Goal: Information Seeking & Learning: Learn about a topic

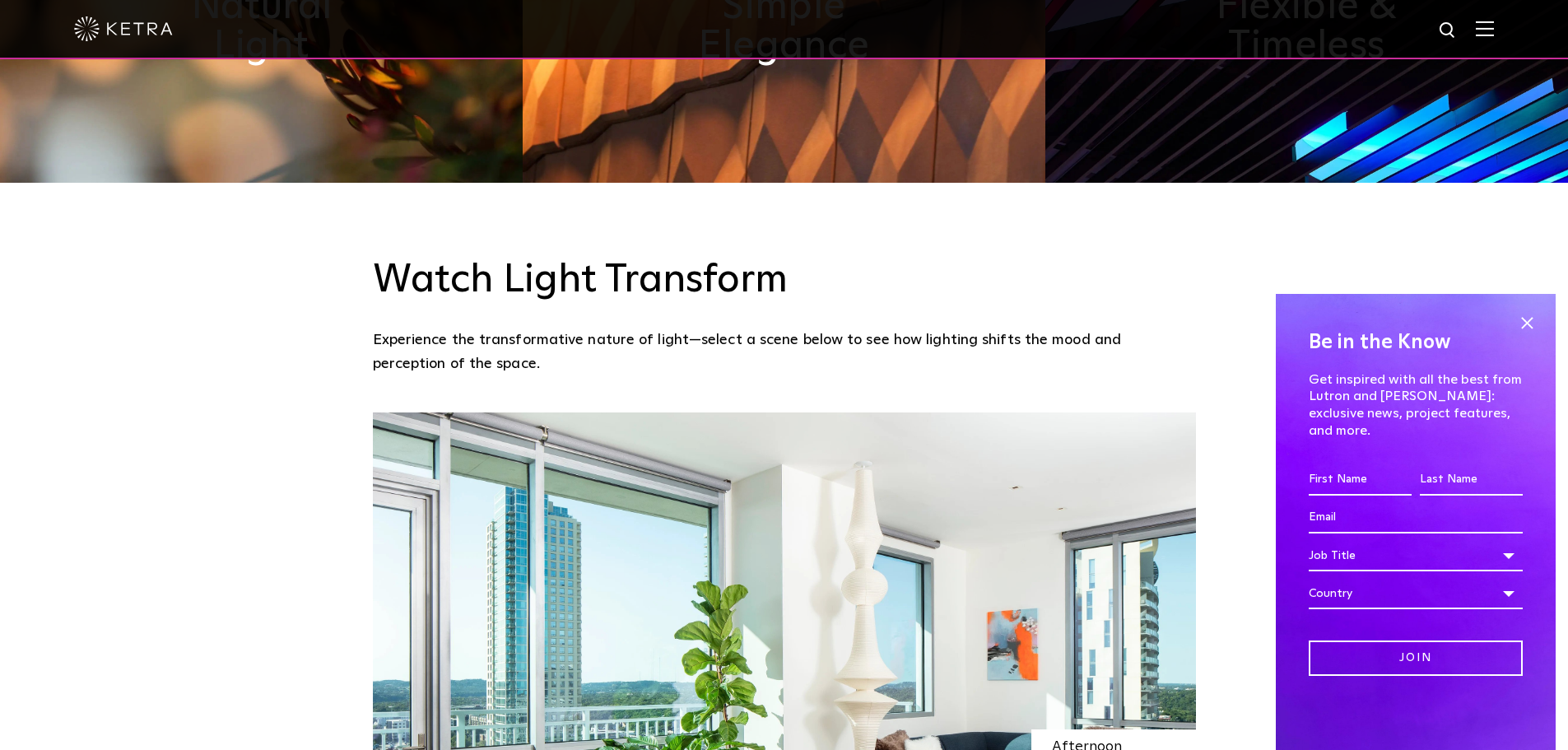
scroll to position [1234, 0]
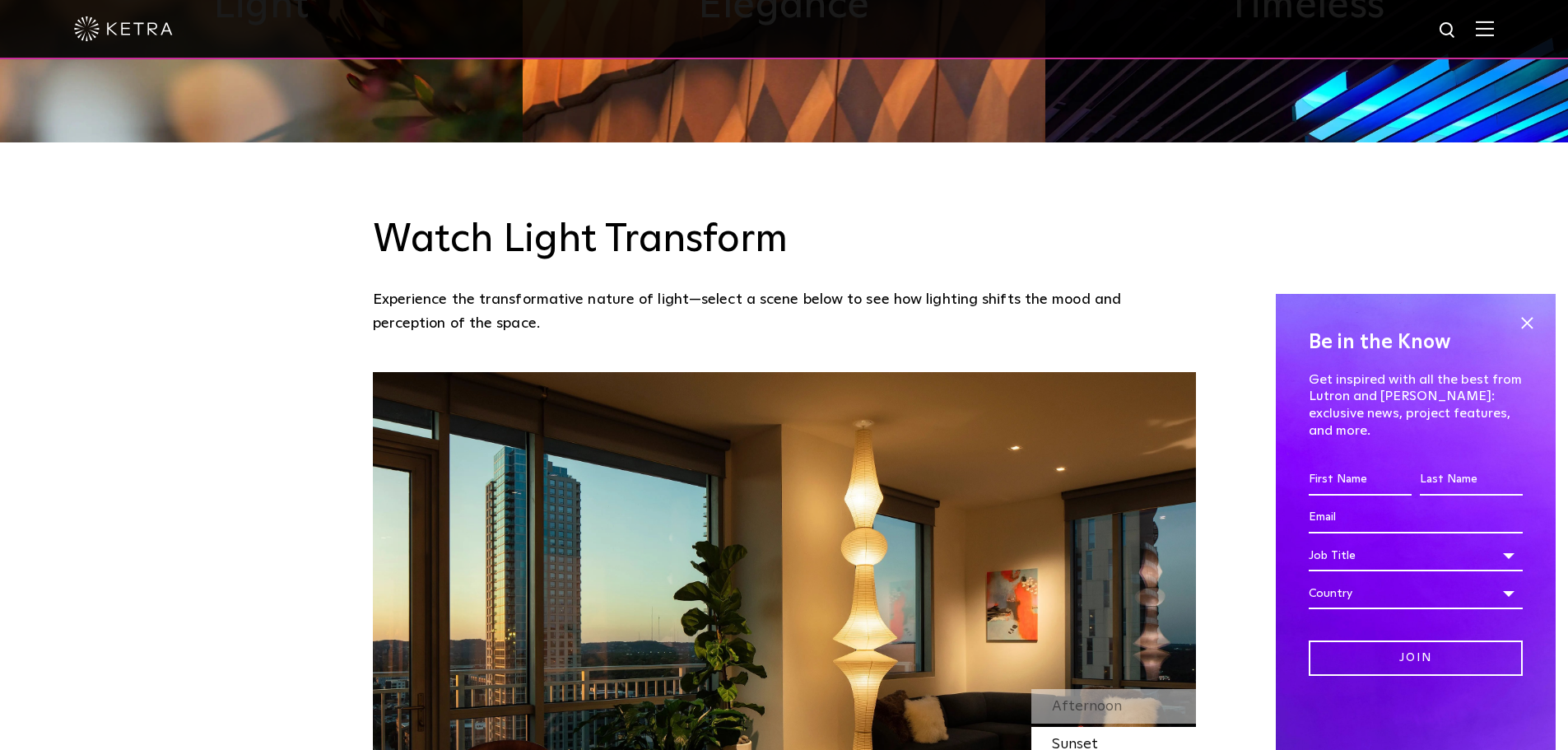
click at [1493, 37] on span at bounding box center [1484, 28] width 18 height 16
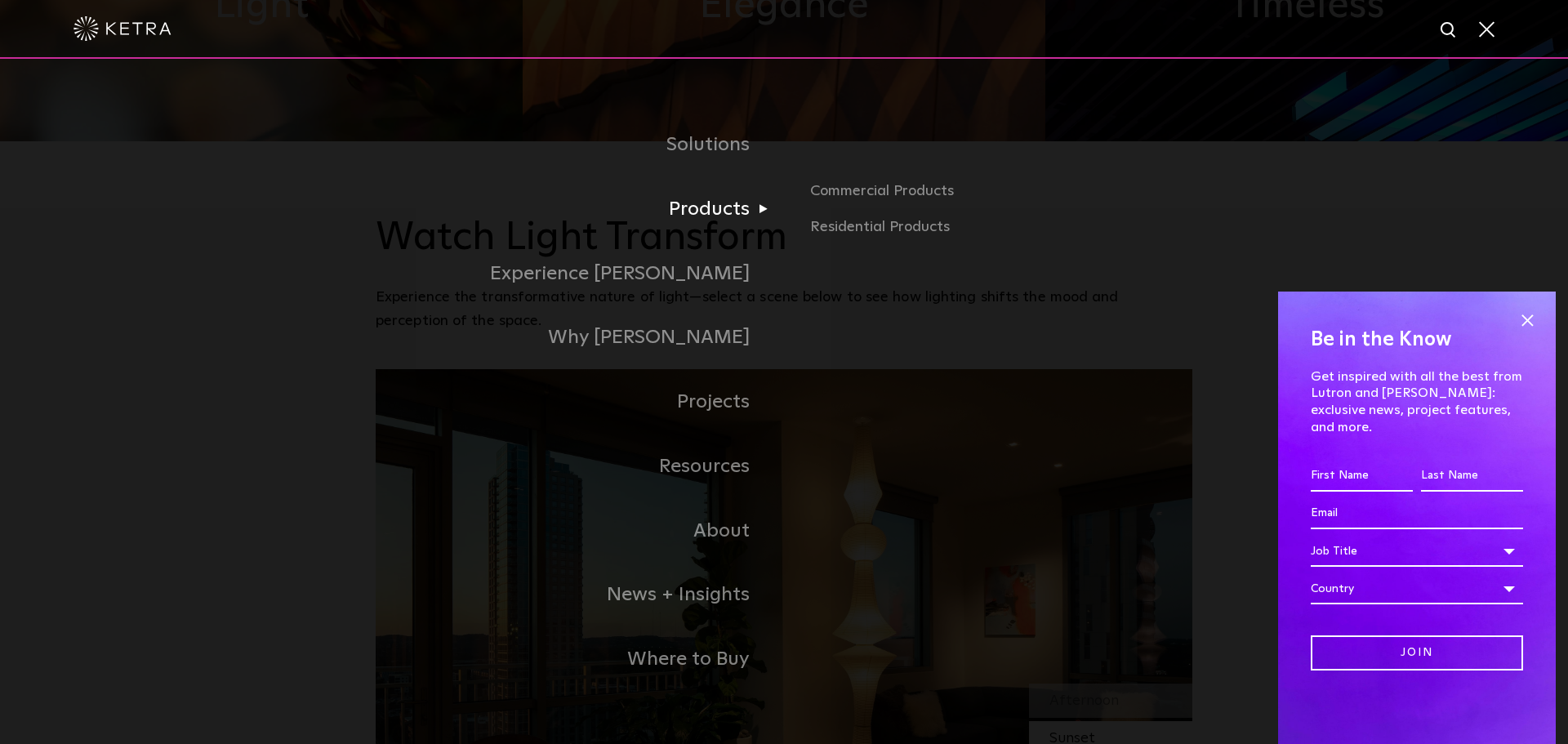
click at [745, 203] on link "Products" at bounding box center [580, 210] width 408 height 65
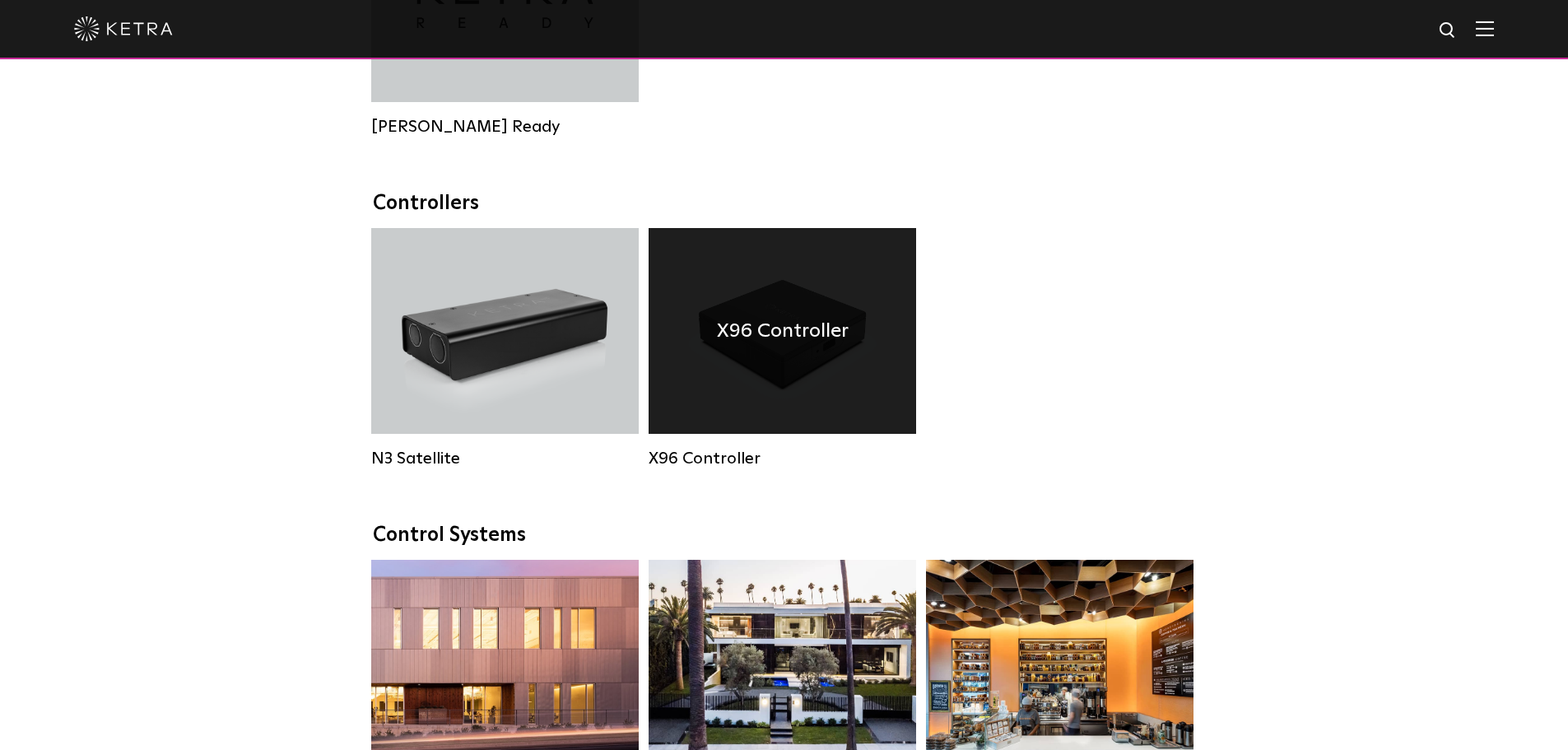
scroll to position [2139, 0]
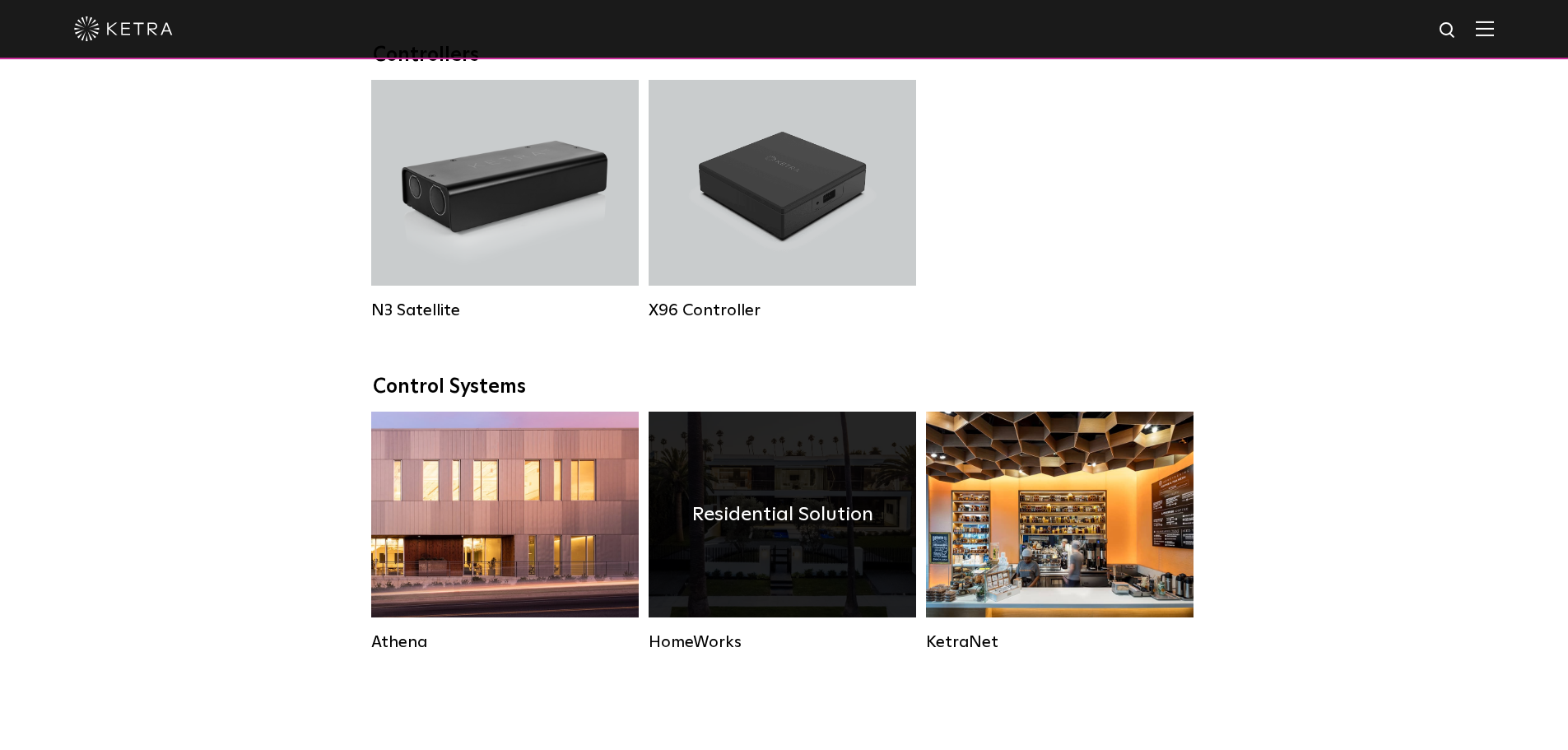
click at [809, 467] on div "Residential Solution" at bounding box center [782, 513] width 267 height 206
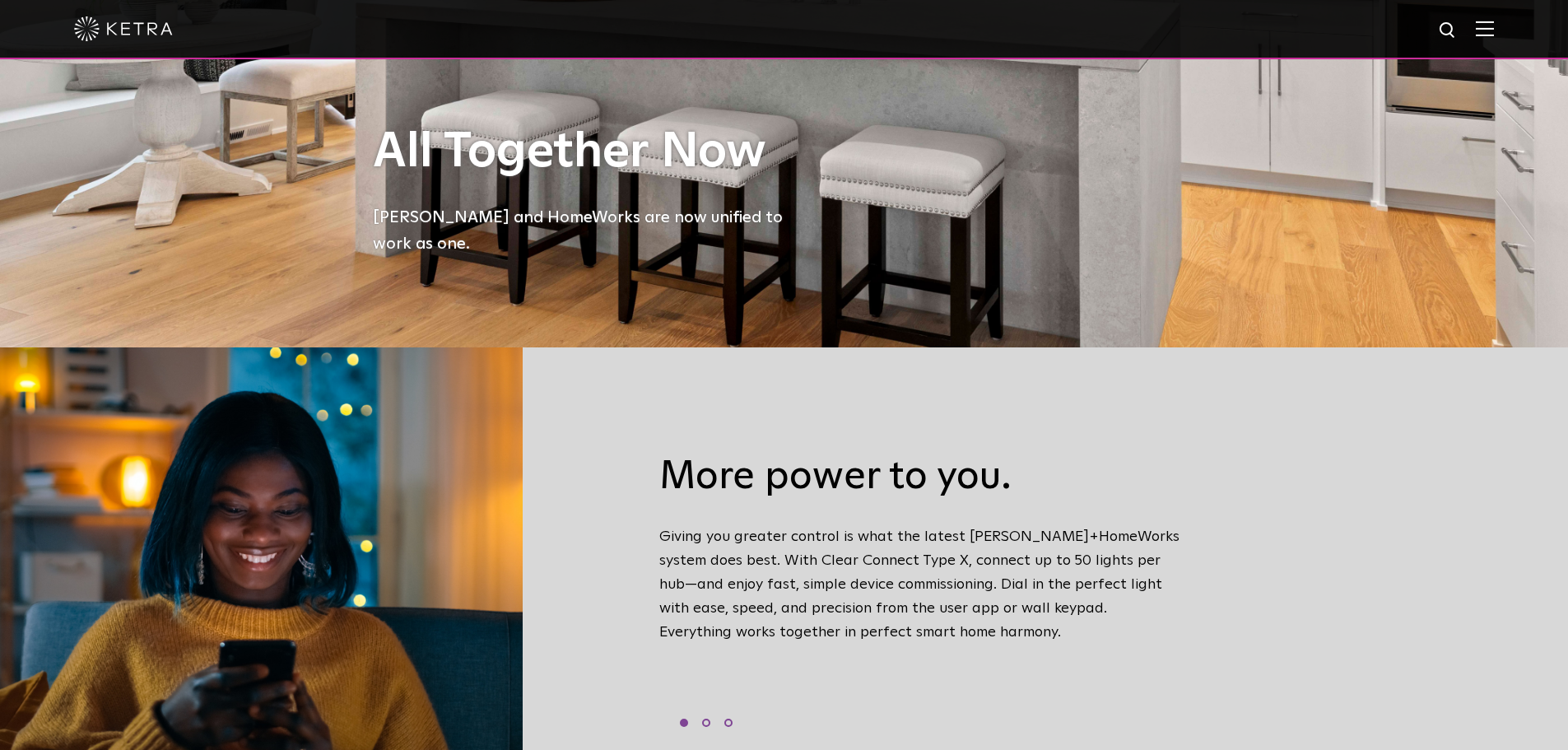
scroll to position [576, 0]
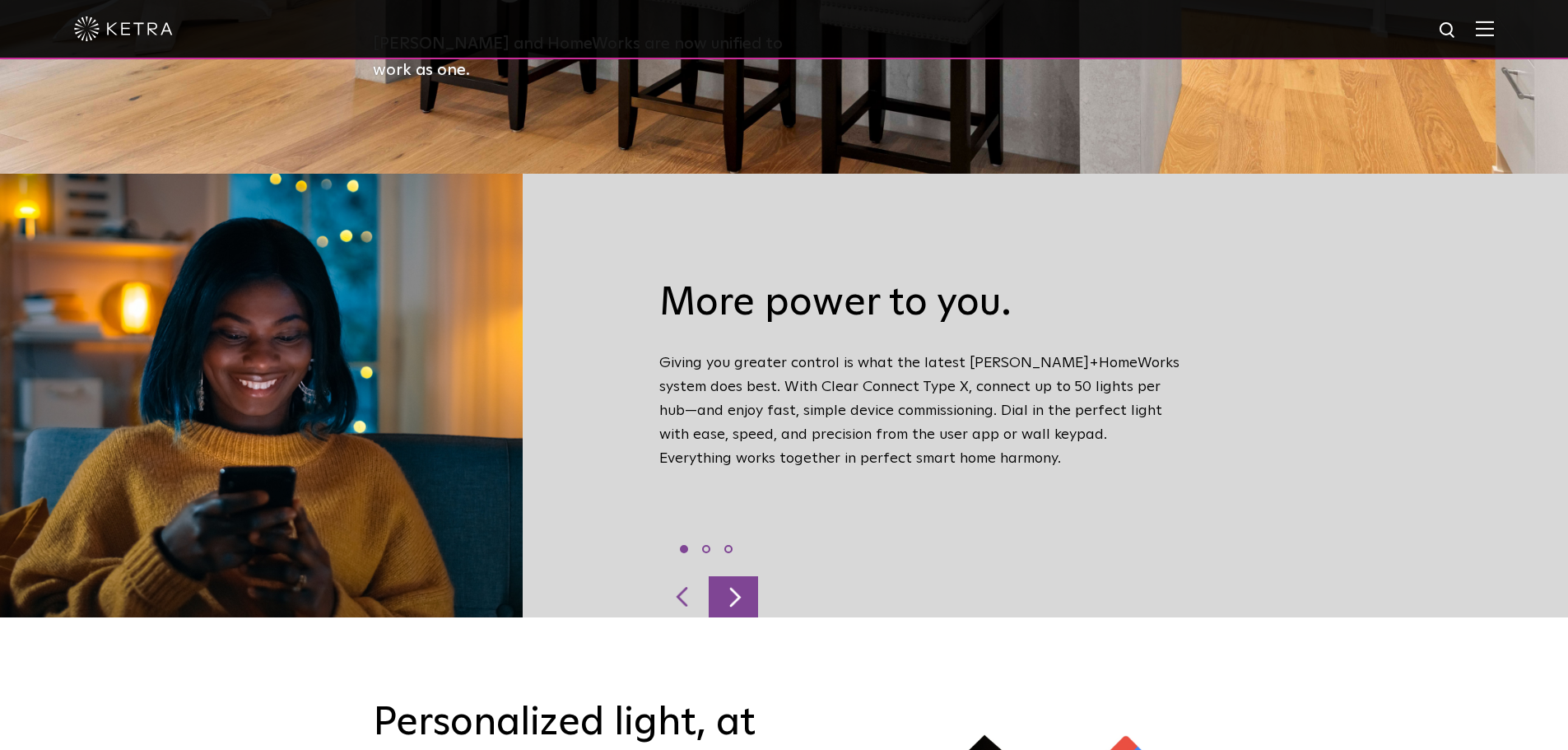
click at [754, 576] on div at bounding box center [733, 597] width 49 height 41
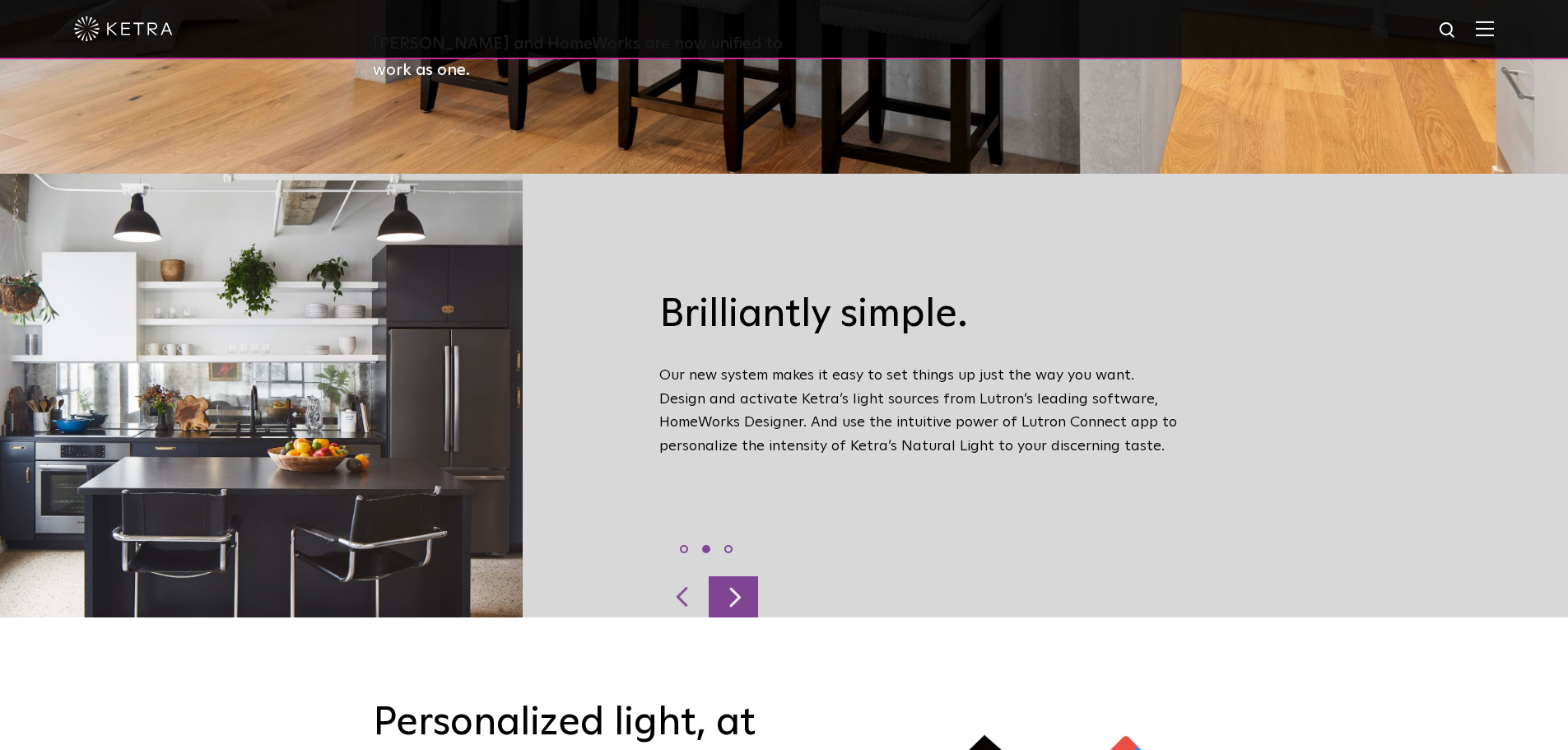
click at [751, 576] on div at bounding box center [733, 597] width 49 height 41
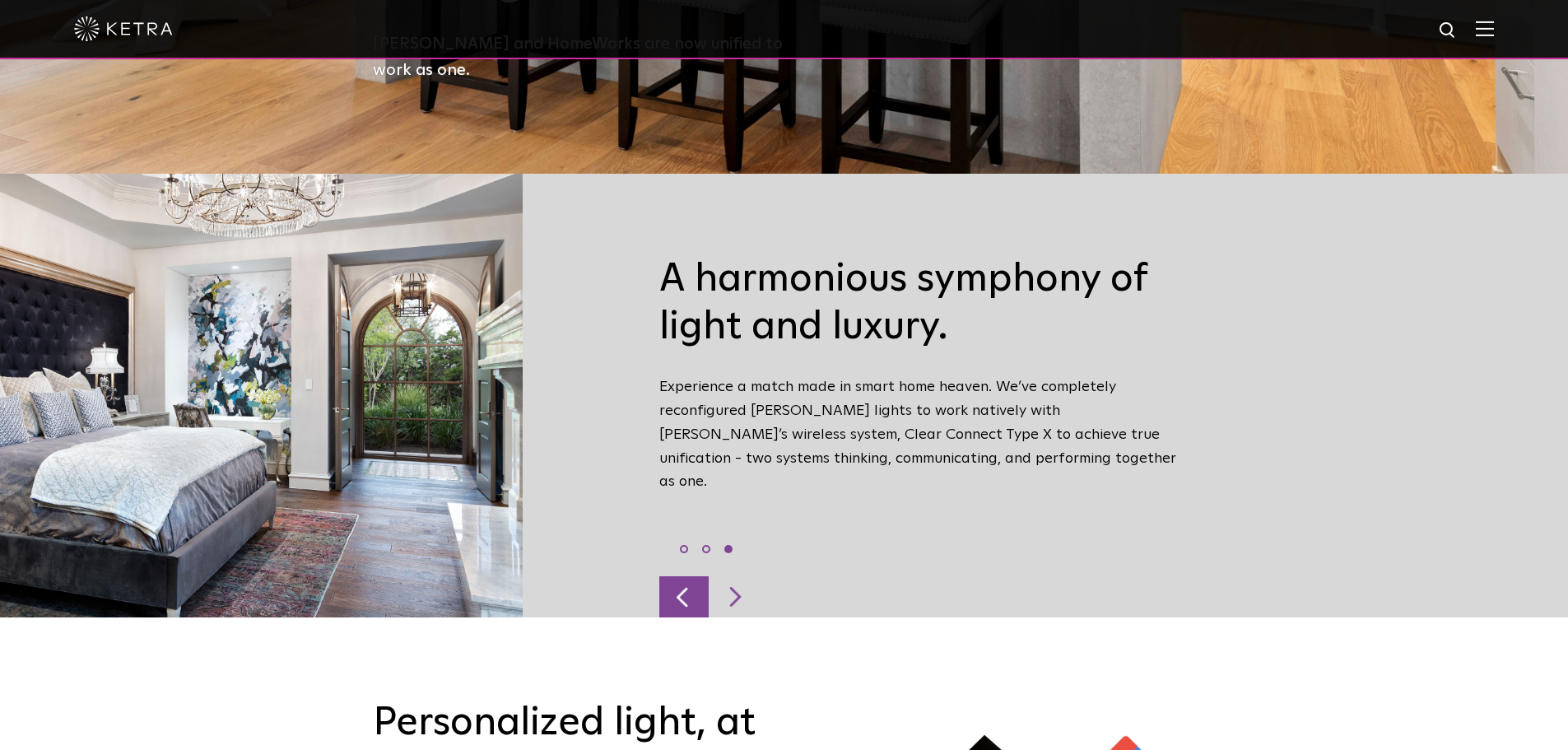
click at [687, 576] on div at bounding box center [683, 597] width 49 height 41
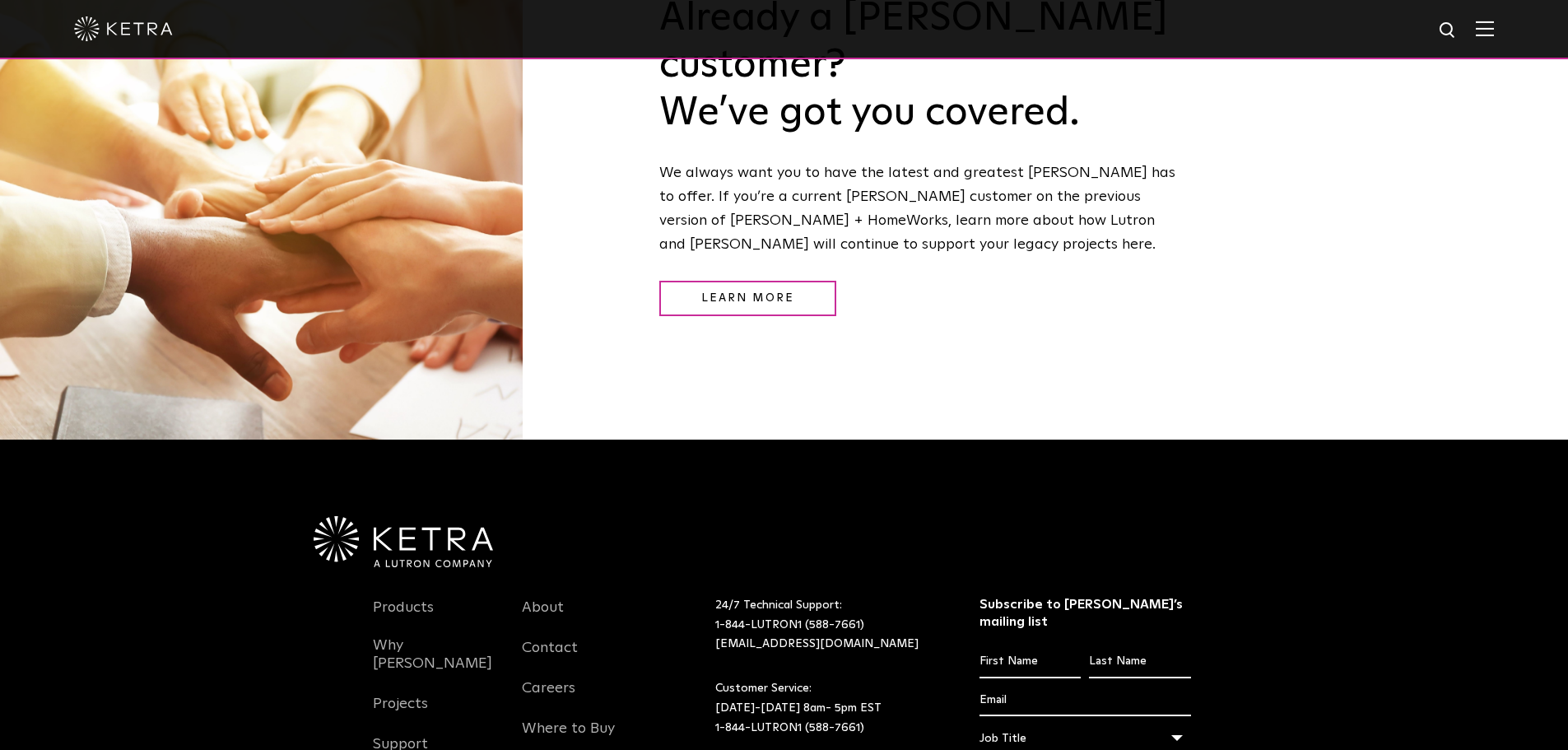
scroll to position [2262, 0]
